Goal: Information Seeking & Learning: Learn about a topic

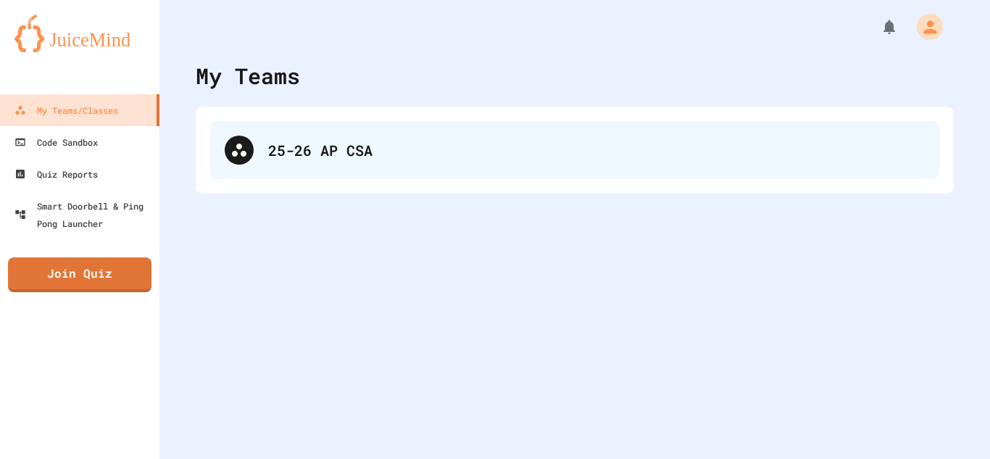
click at [495, 128] on div "25-26 AP CSA" at bounding box center [574, 150] width 729 height 58
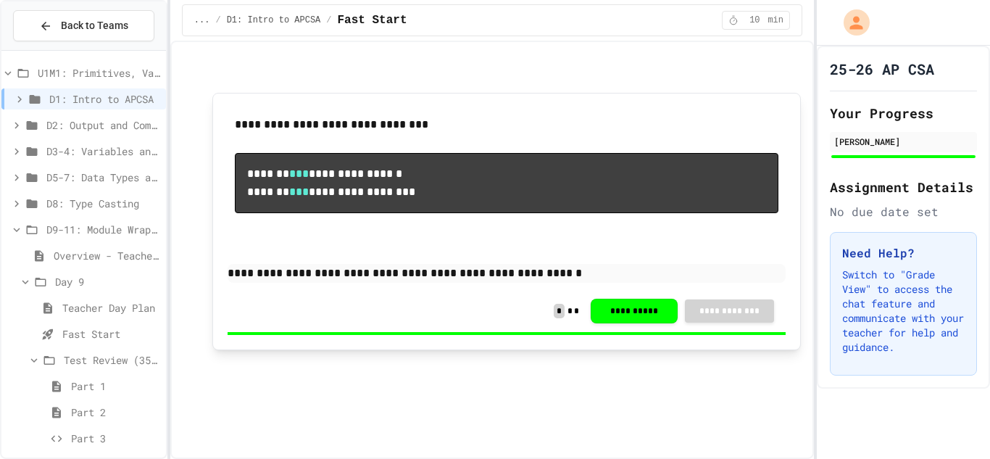
click at [348, 102] on div "**********" at bounding box center [506, 221] width 588 height 257
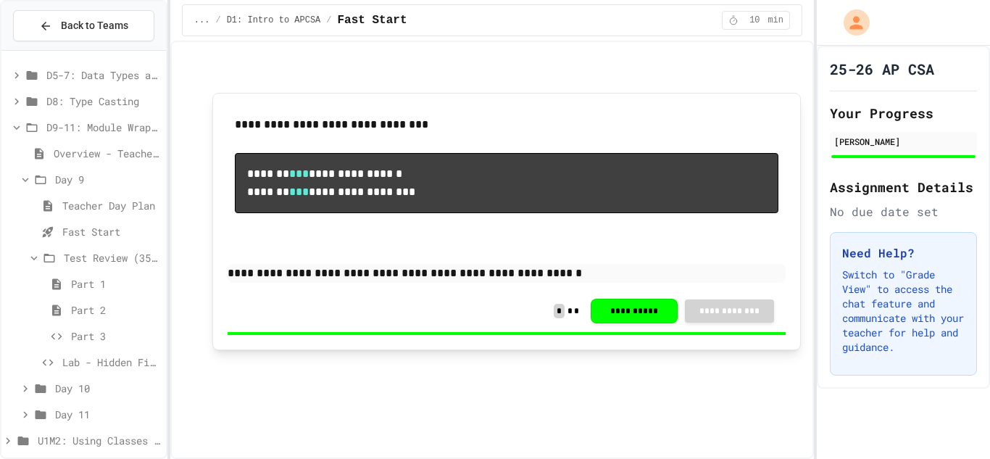
scroll to position [112, 0]
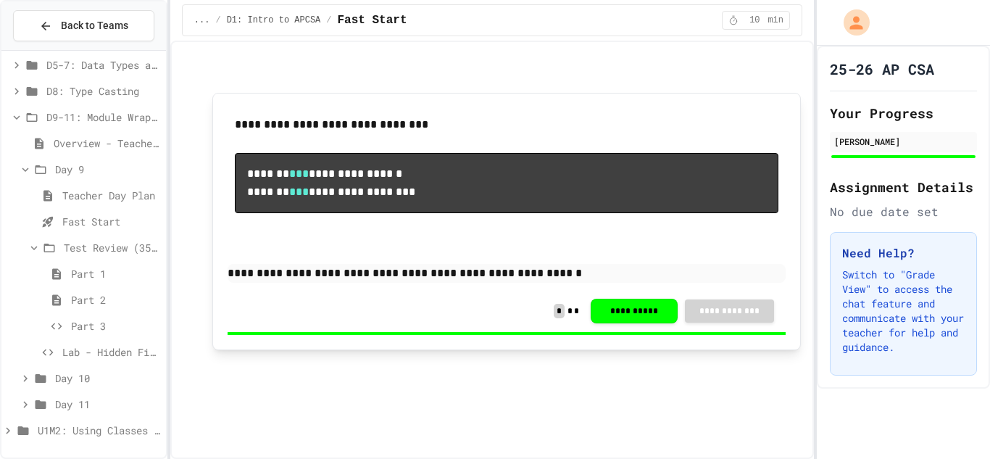
click at [17, 120] on icon at bounding box center [16, 117] width 13 height 13
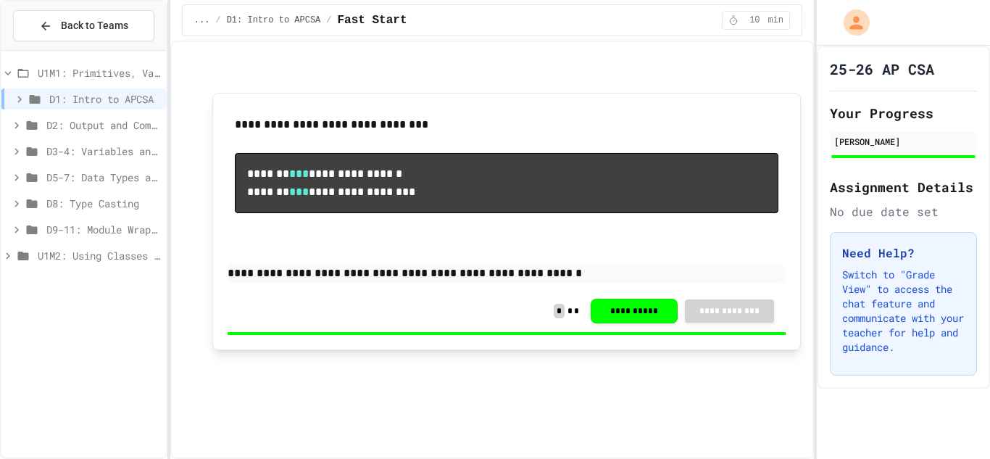
click at [8, 259] on icon at bounding box center [7, 255] width 13 height 13
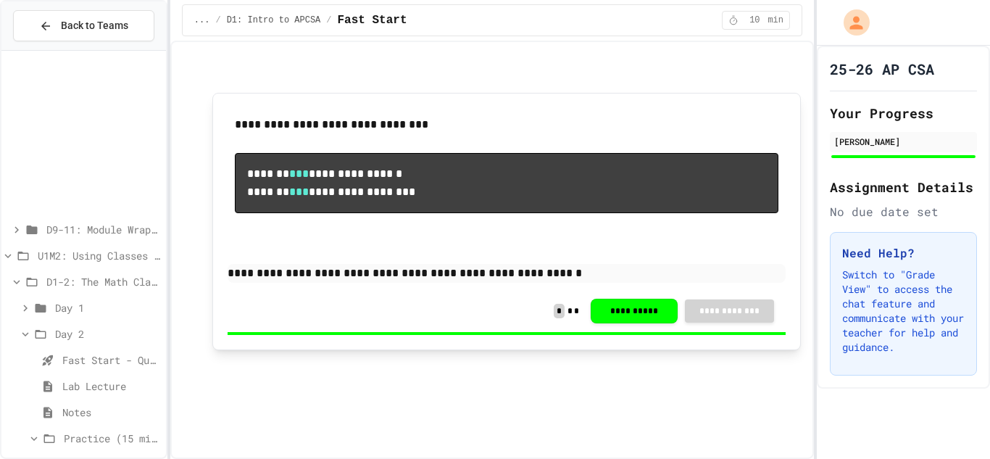
scroll to position [217, 0]
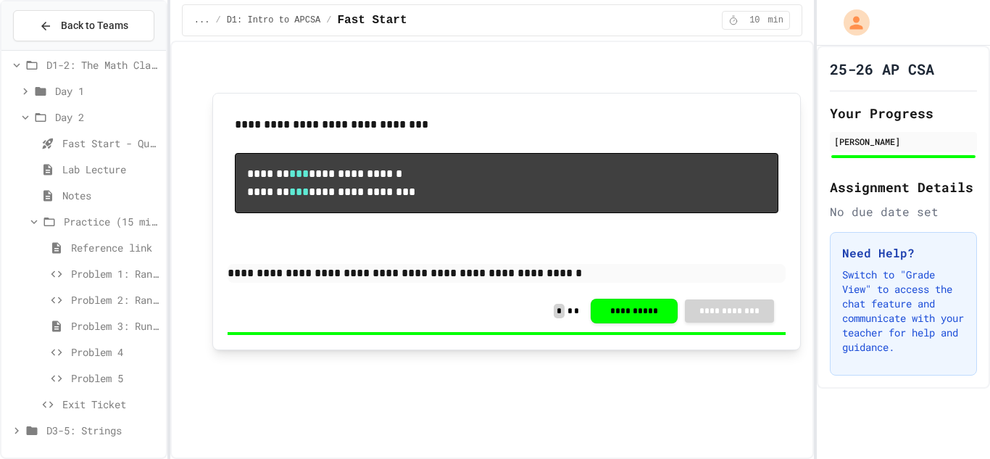
click at [28, 220] on icon at bounding box center [34, 221] width 13 height 13
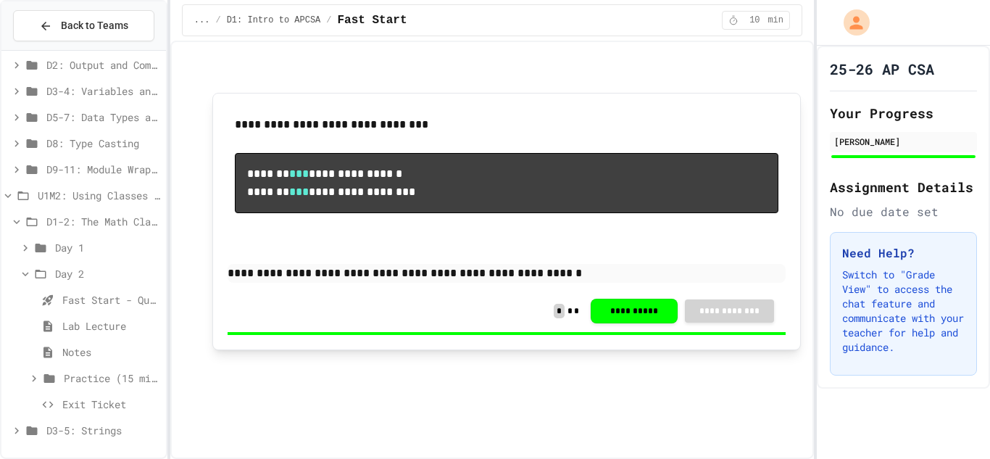
scroll to position [60, 0]
click at [22, 275] on icon at bounding box center [25, 273] width 13 height 13
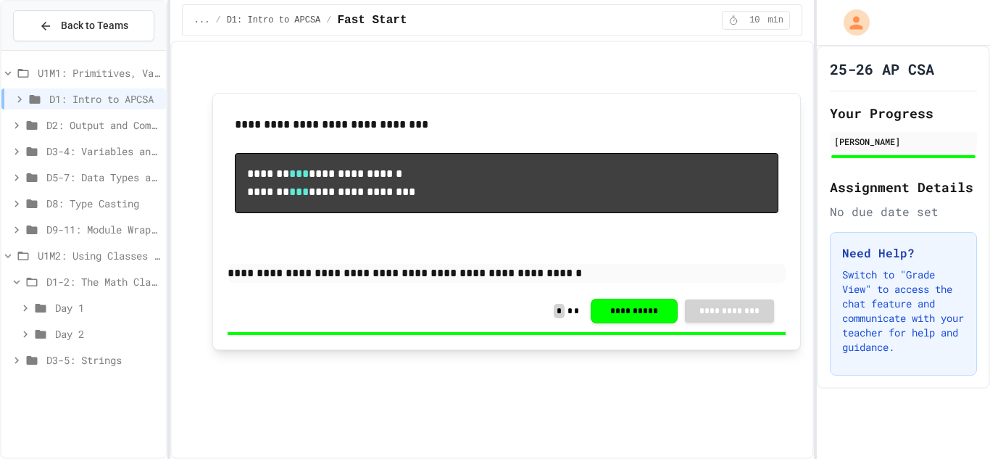
click at [20, 360] on icon at bounding box center [16, 360] width 13 height 13
click at [157, 418] on div "U1M1: Primitives, Variables, Basic I/O D1: Intro to APCSA D2: Output and Compil…" at bounding box center [83, 254] width 164 height 395
click at [22, 385] on icon at bounding box center [25, 386] width 13 height 13
click at [101, 440] on span "Activity - Teacher Only" at bounding box center [111, 437] width 98 height 15
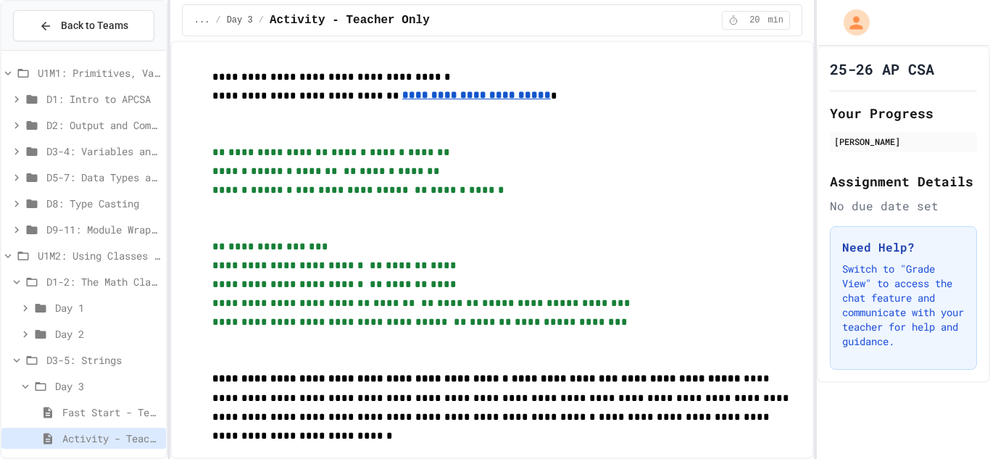
click at [138, 411] on span "Fast Start - Teacher Only" at bounding box center [111, 411] width 98 height 15
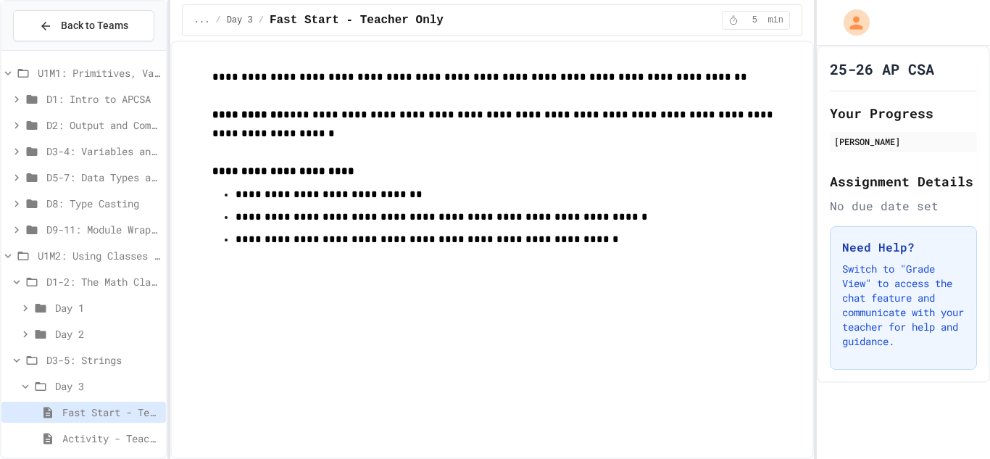
scroll to position [59, 0]
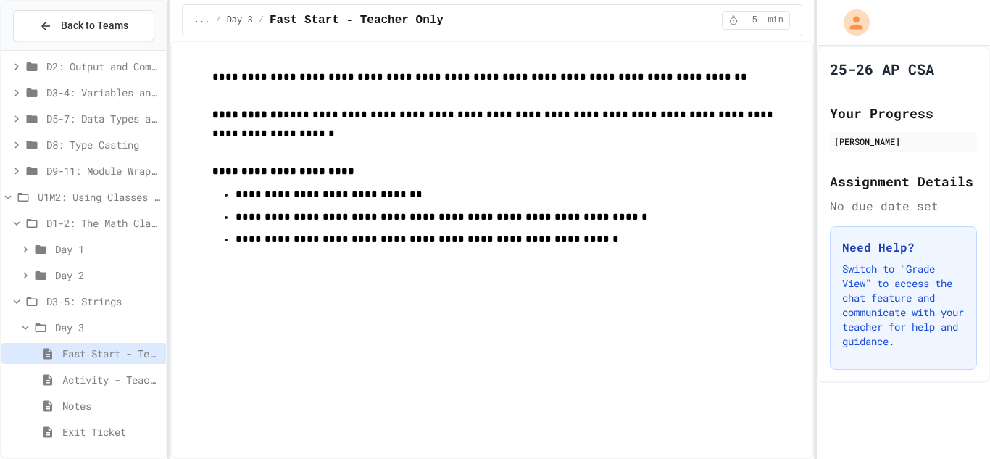
click at [91, 409] on span "Notes" at bounding box center [111, 405] width 98 height 15
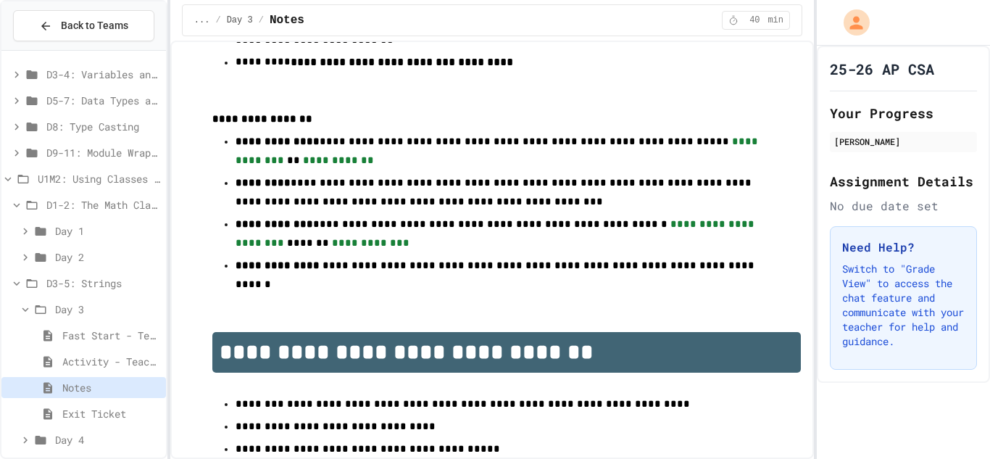
scroll to position [79, 0]
click at [22, 254] on icon at bounding box center [25, 255] width 13 height 13
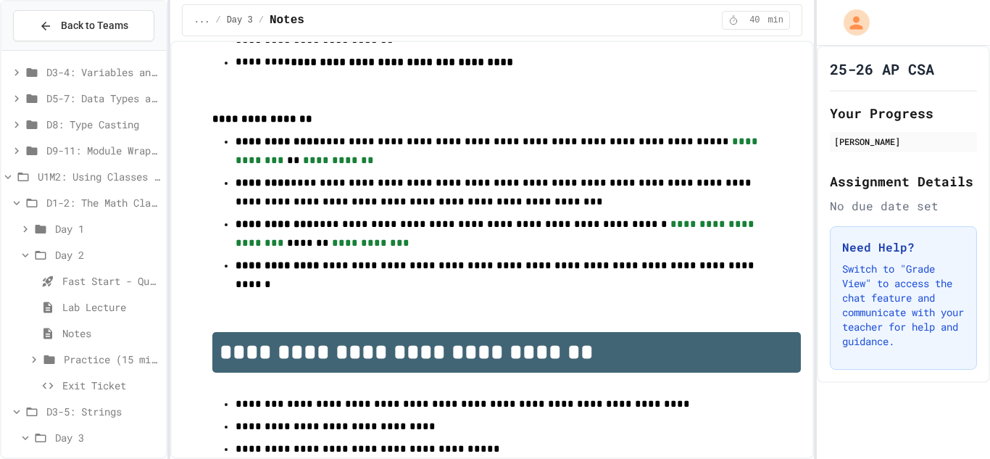
click at [36, 154] on icon at bounding box center [32, 150] width 11 height 9
